Goal: Information Seeking & Learning: Learn about a topic

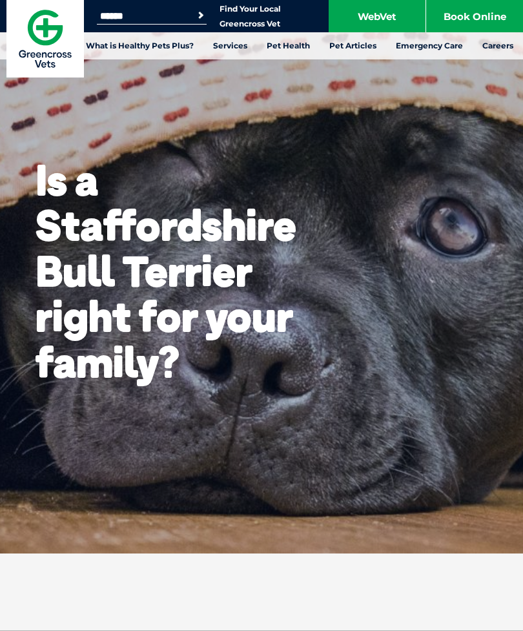
click at [158, 138] on link "Desexing" at bounding box center [161, 134] width 41 height 11
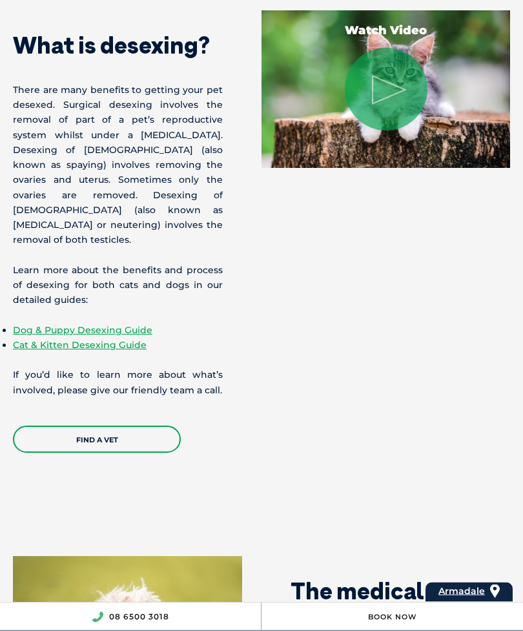
scroll to position [1314, 0]
click at [50, 336] on link "Dog & Puppy Desexing Guide" at bounding box center [82, 330] width 139 height 12
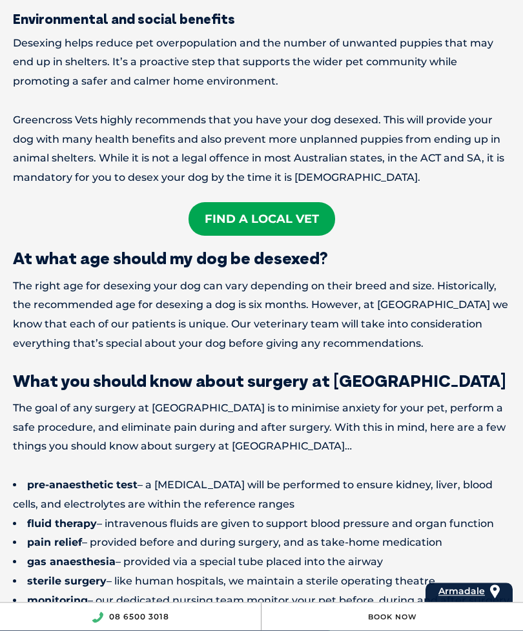
scroll to position [1270, 0]
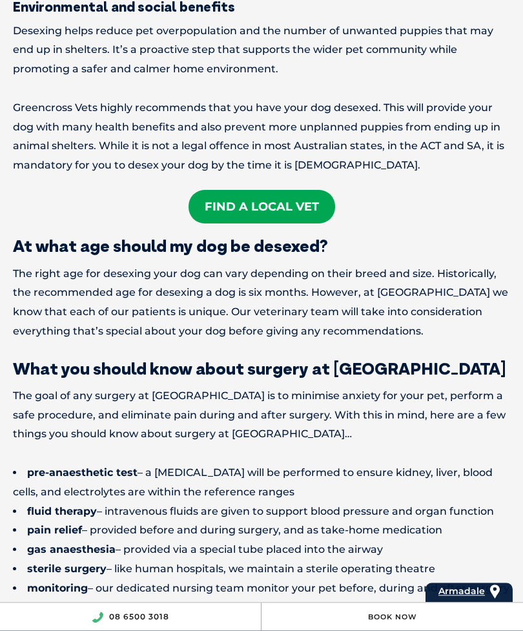
click at [6, 528] on div "What is desexing? When a dog is surgically desexed, their reproductive system i…" at bounding box center [261, 446] width 523 height 2264
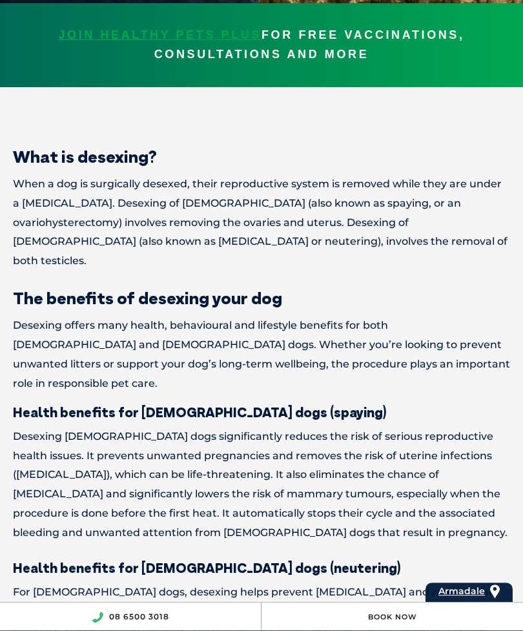
scroll to position [0, 0]
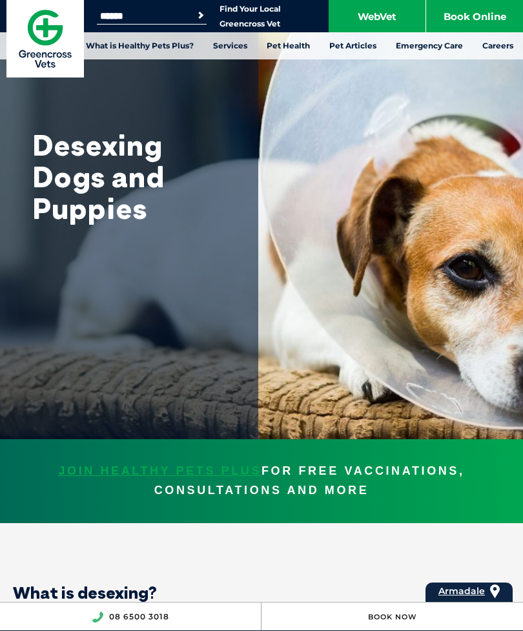
click at [244, 14] on link "Find Your Local Greencross Vet" at bounding box center [249, 16] width 61 height 25
click at [28, 327] on div "Desexing Dogs and Puppies" at bounding box center [129, 219] width 258 height 439
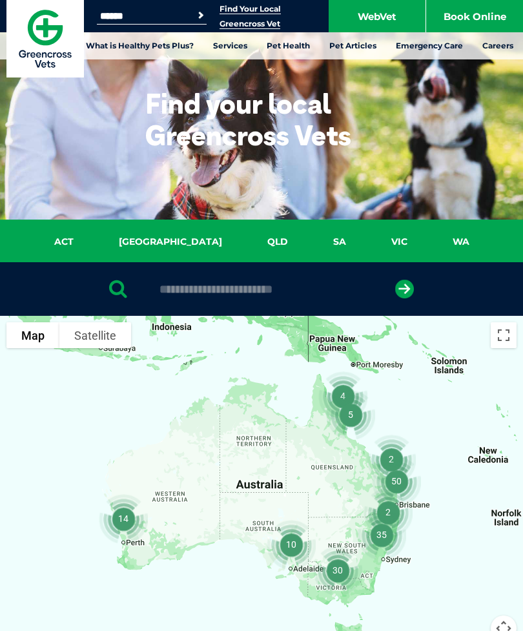
click at [430, 239] on link "WA" at bounding box center [461, 241] width 62 height 15
